Goal: Task Accomplishment & Management: Manage account settings

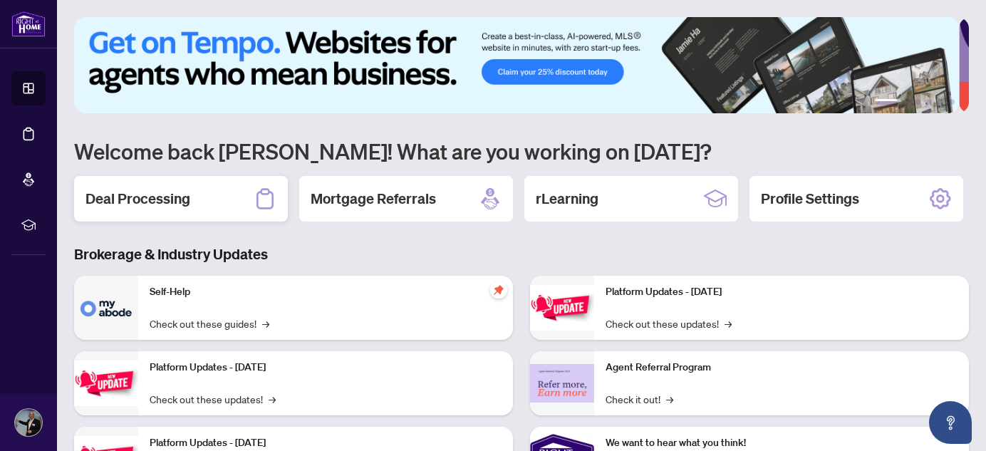
click at [167, 201] on h2 "Deal Processing" at bounding box center [137, 199] width 105 height 20
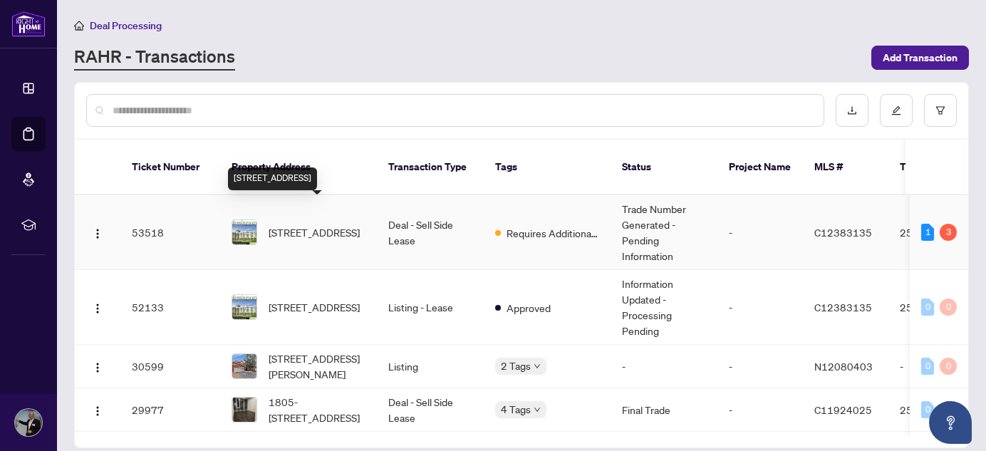
click at [339, 224] on span "[STREET_ADDRESS]" at bounding box center [313, 232] width 91 height 16
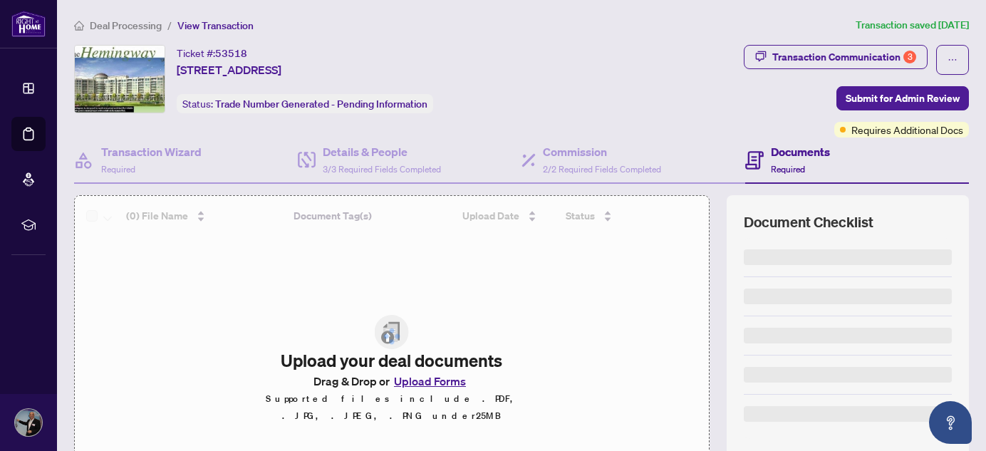
scroll to position [129, 0]
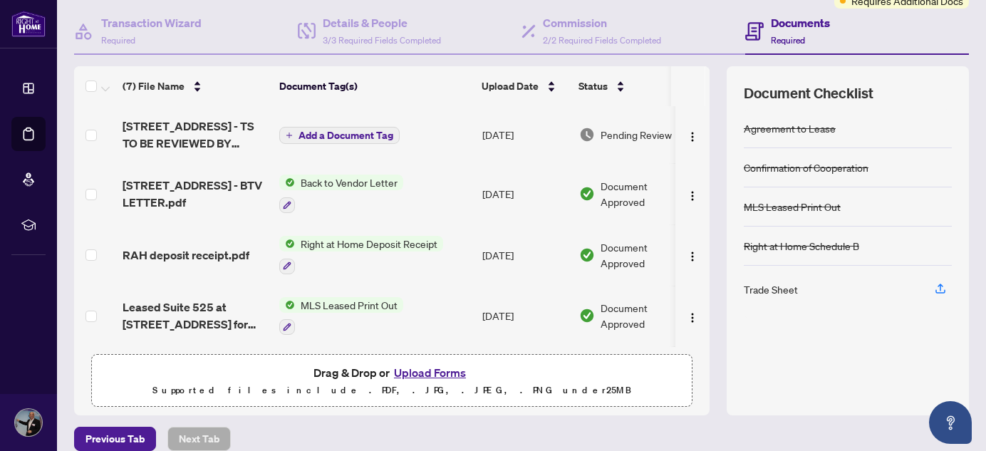
click at [437, 372] on button "Upload Forms" at bounding box center [430, 372] width 80 height 19
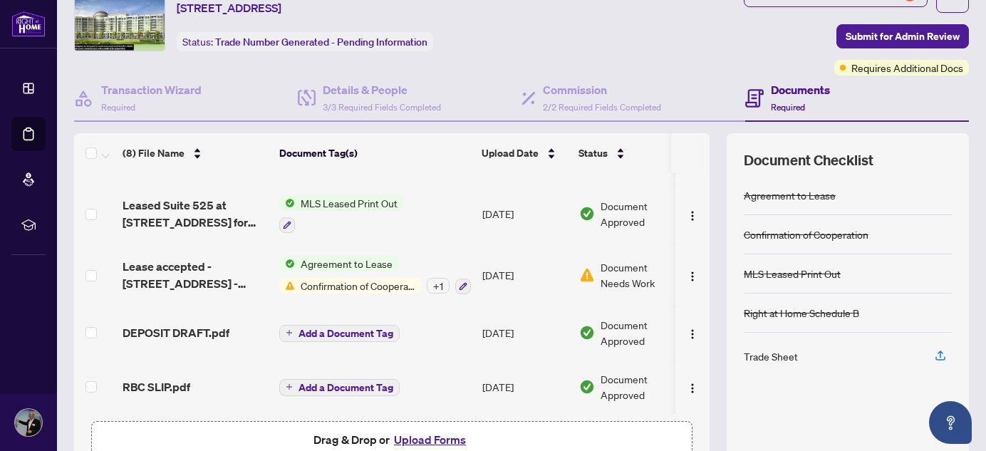
scroll to position [0, 0]
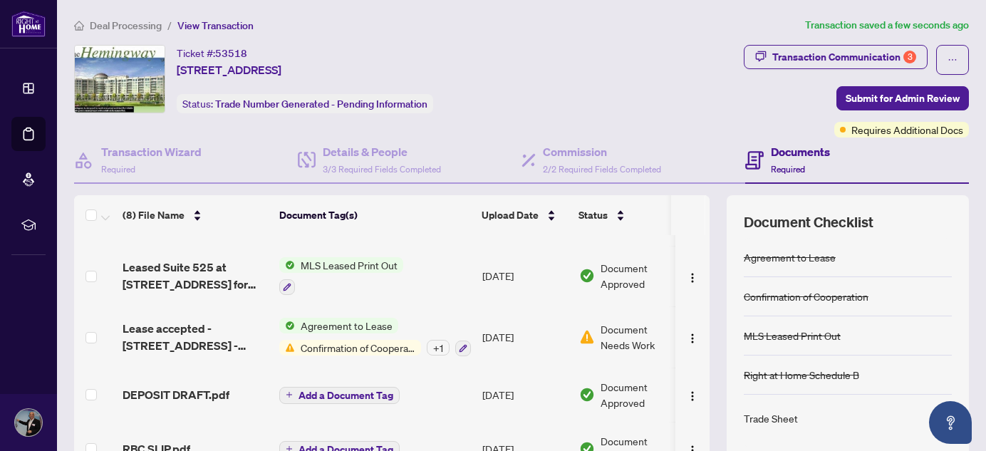
click at [90, 255] on td at bounding box center [95, 276] width 43 height 61
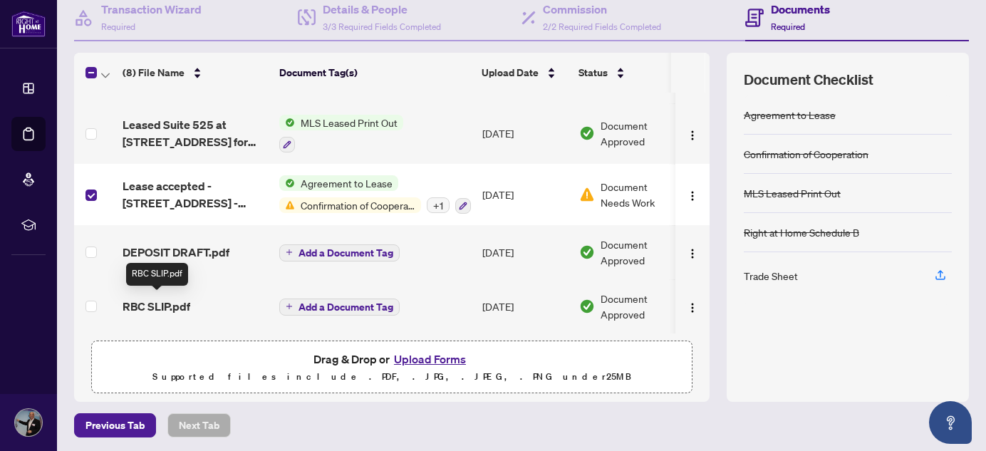
scroll to position [143, 0]
click at [417, 353] on button "Upload Forms" at bounding box center [430, 358] width 80 height 19
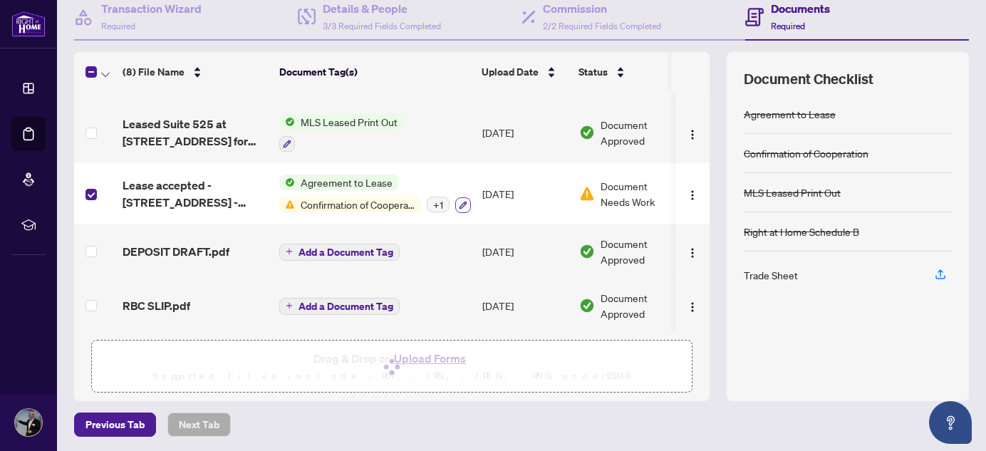
click at [464, 201] on icon "button" at bounding box center [463, 205] width 9 height 9
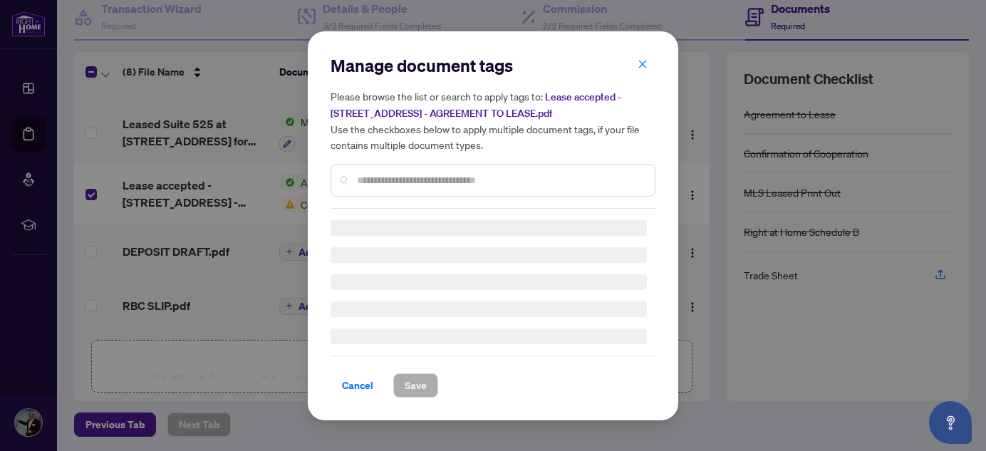
click at [647, 88] on h5 "Please browse the list or search to apply tags to: Lease accepted - 205 The Don…" at bounding box center [492, 120] width 325 height 64
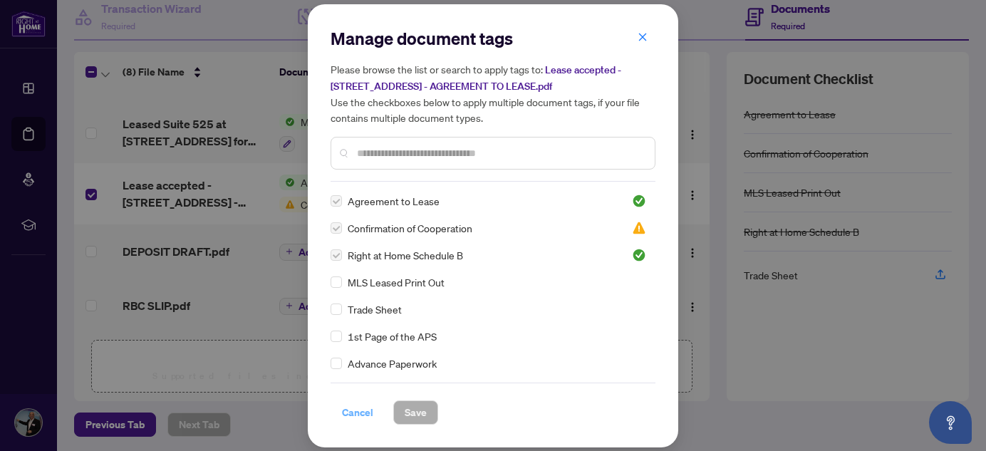
click at [352, 419] on span "Cancel" at bounding box center [357, 412] width 31 height 23
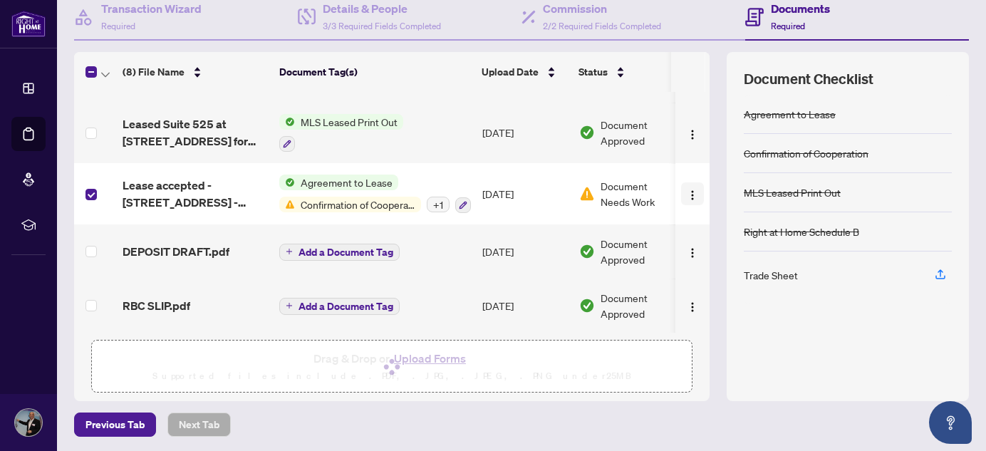
click at [687, 191] on img "button" at bounding box center [692, 194] width 11 height 11
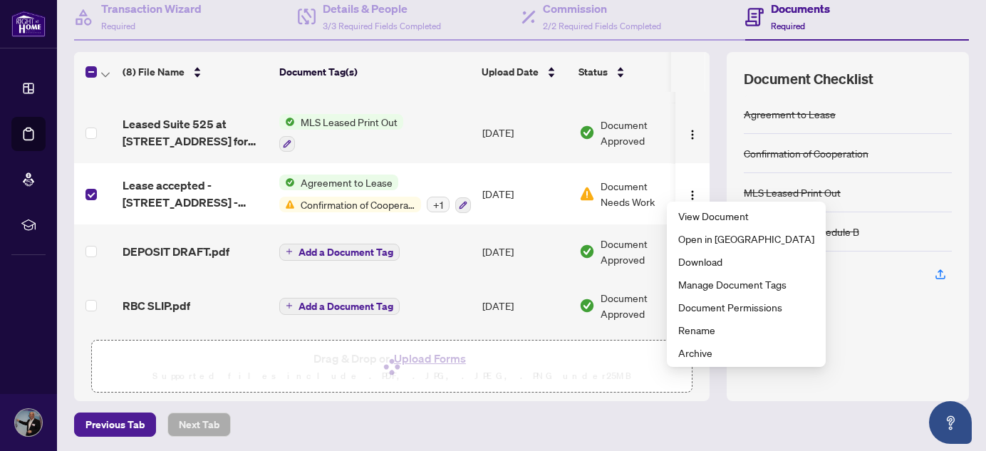
click at [612, 187] on span "Document Needs Work" at bounding box center [637, 193] width 74 height 31
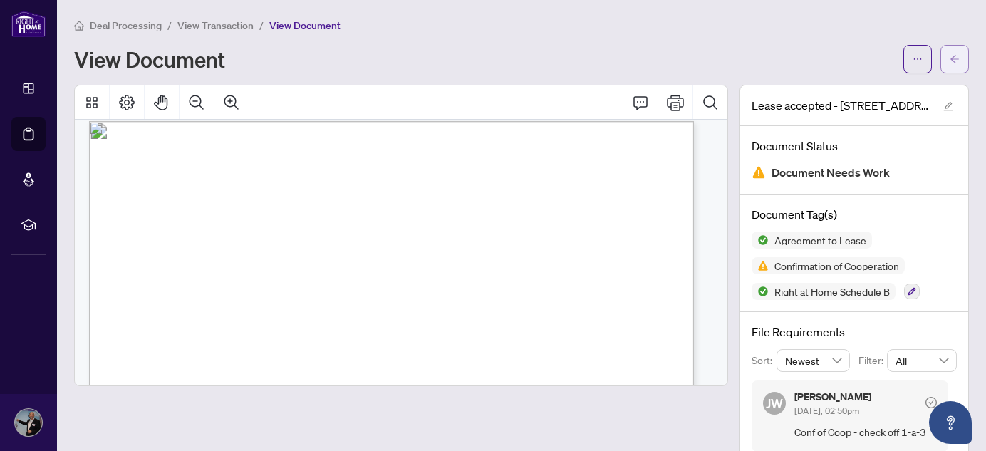
click at [949, 48] on button "button" at bounding box center [954, 59] width 28 height 28
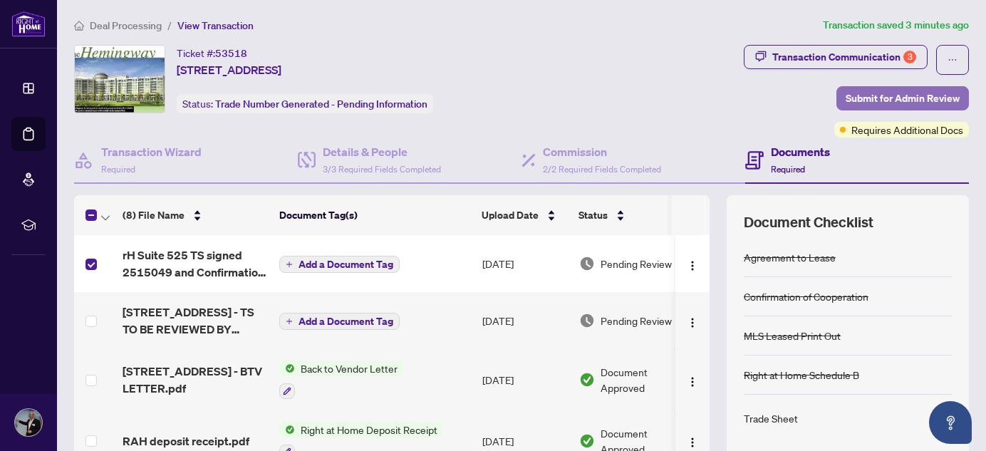
click at [892, 98] on span "Submit for Admin Review" at bounding box center [902, 98] width 114 height 23
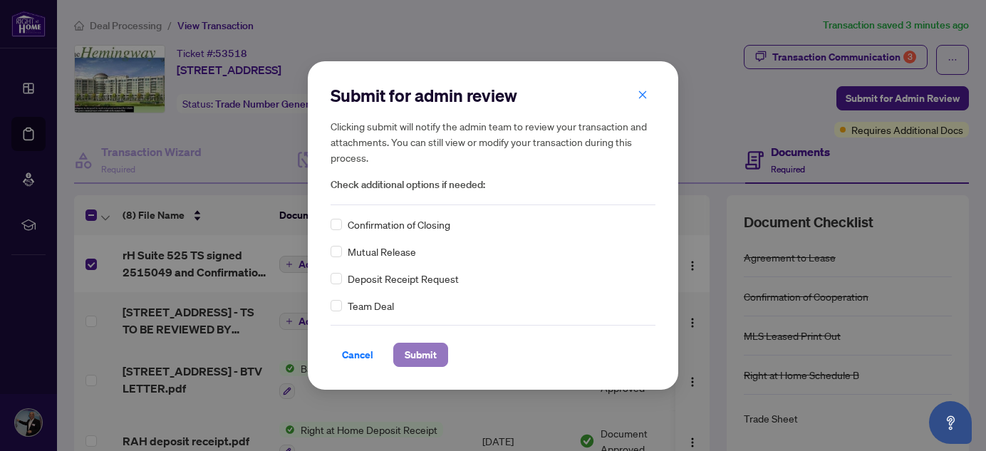
click at [422, 350] on span "Submit" at bounding box center [421, 354] width 32 height 23
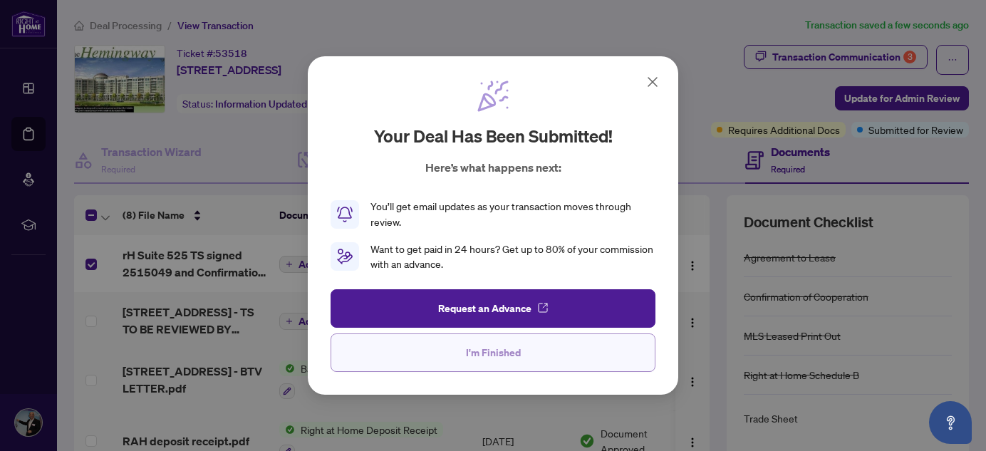
click at [498, 364] on button "I'm Finished" at bounding box center [492, 352] width 325 height 38
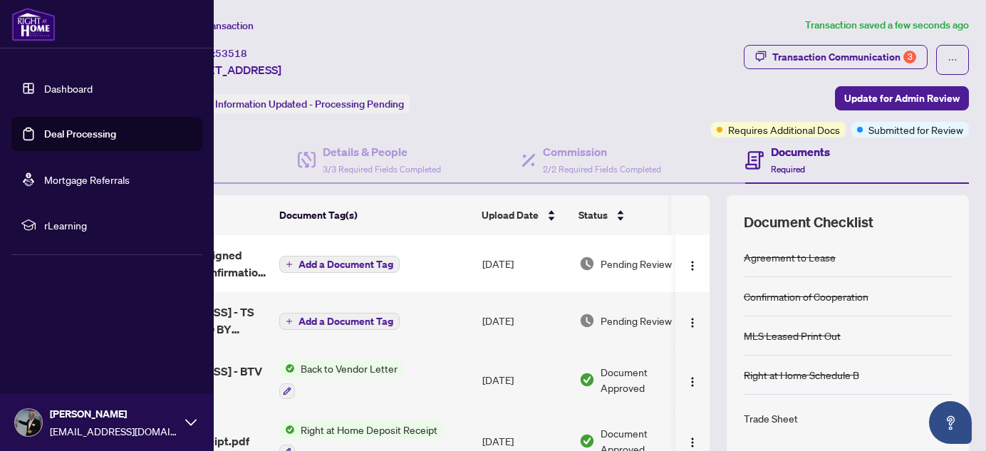
click at [63, 82] on link "Dashboard" at bounding box center [68, 88] width 48 height 13
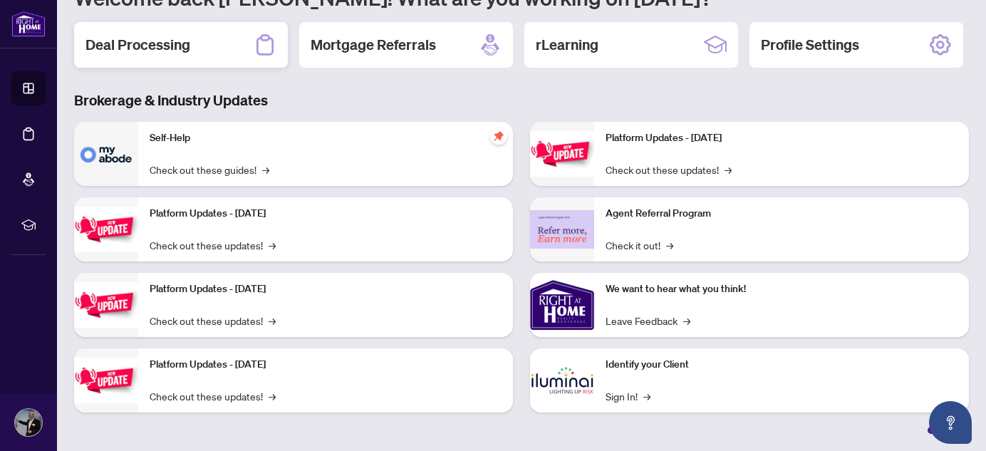
scroll to position [194, 0]
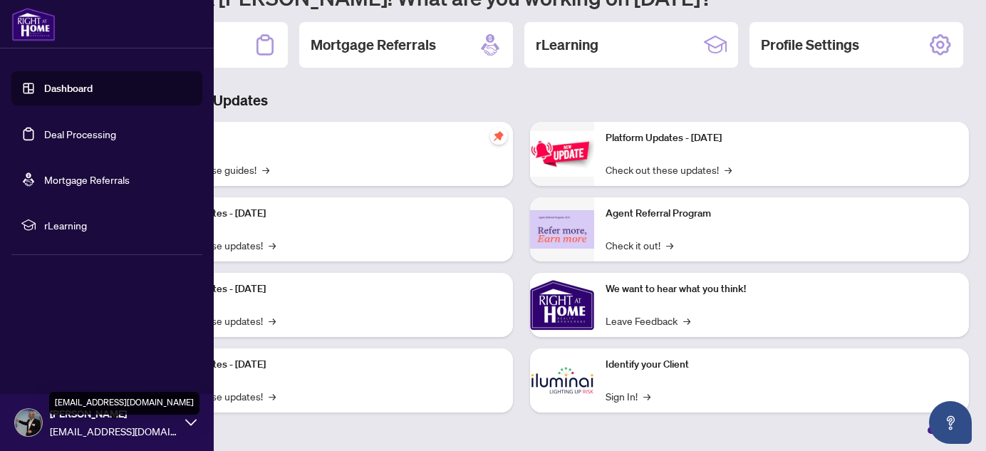
click at [100, 430] on span "[EMAIL_ADDRESS][DOMAIN_NAME]" at bounding box center [114, 431] width 128 height 16
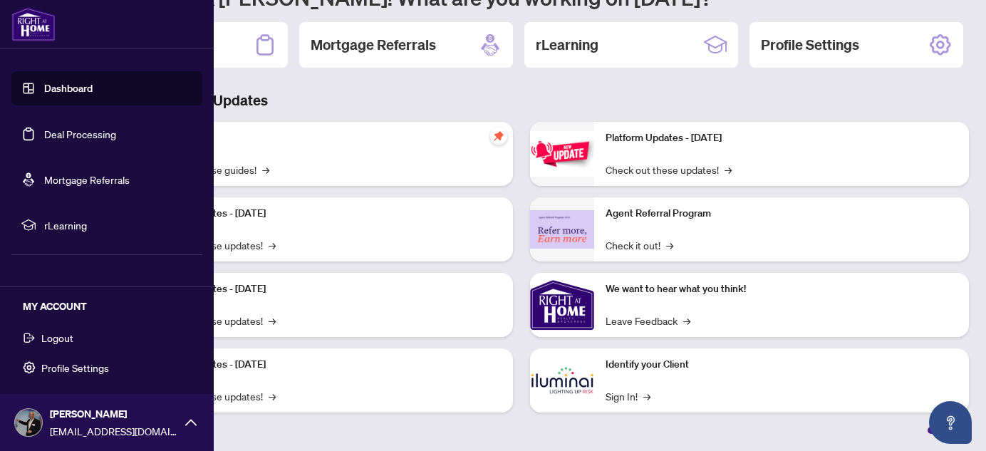
click at [71, 335] on span "Logout" at bounding box center [57, 337] width 32 height 23
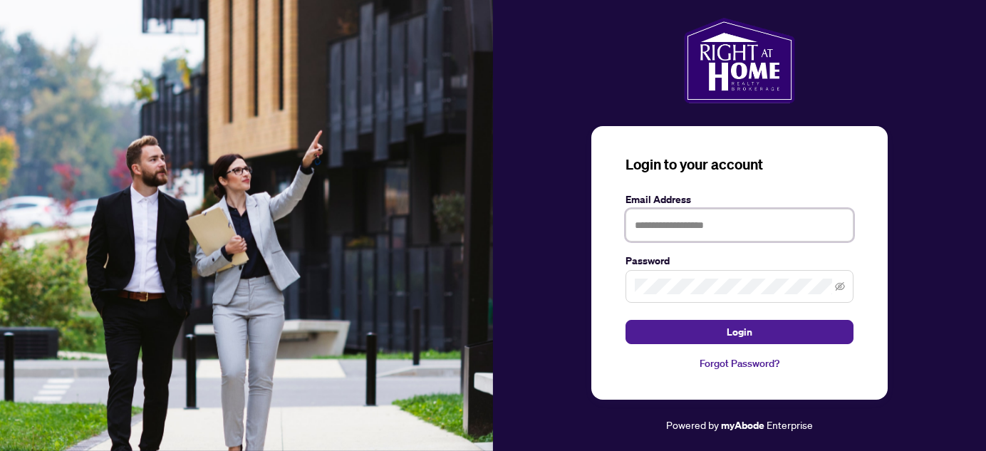
type input "**********"
